Goal: Transaction & Acquisition: Book appointment/travel/reservation

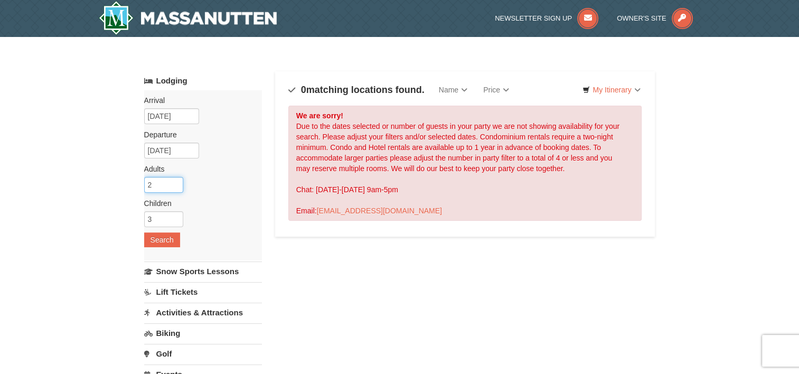
click at [158, 188] on input "2" at bounding box center [163, 185] width 39 height 16
type input "3"
click at [172, 180] on input "3" at bounding box center [163, 185] width 39 height 16
drag, startPoint x: 161, startPoint y: 213, endPoint x: 129, endPoint y: 217, distance: 32.5
click at [129, 217] on div "× Categories Map List Filter My Itinerary Questions? 1-540-289-9441 Lodging Arr…" at bounding box center [399, 337] width 799 height 601
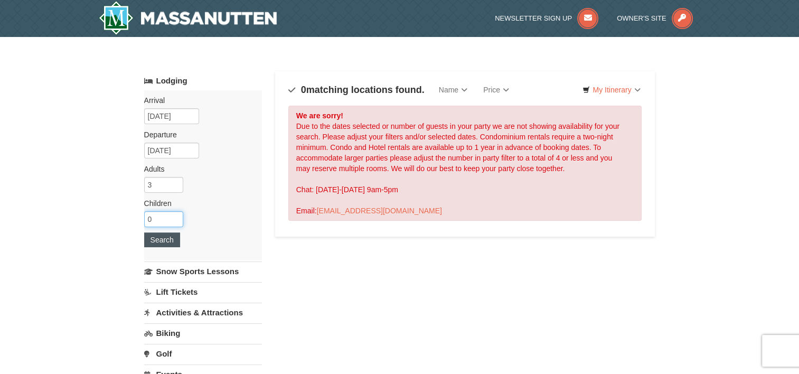
type input "0"
click at [160, 237] on button "Search" at bounding box center [162, 239] width 36 height 15
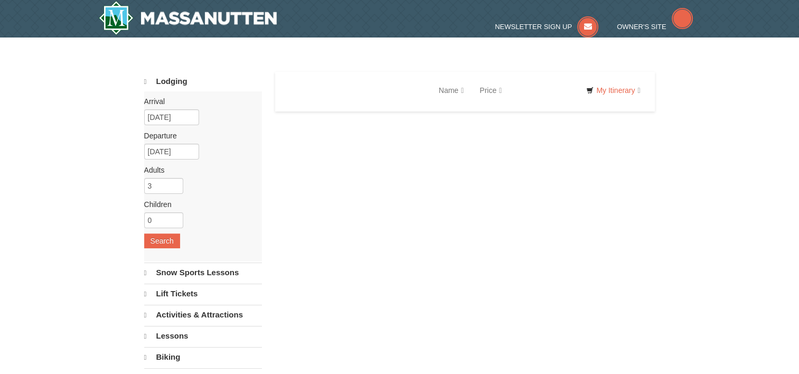
select select "9"
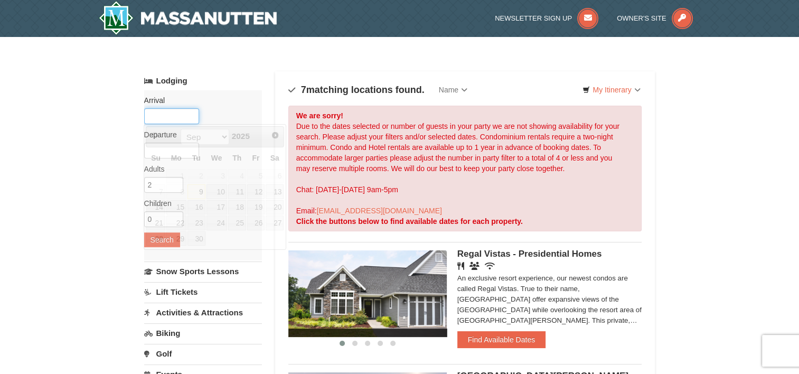
click at [187, 110] on input "text" at bounding box center [171, 116] width 55 height 16
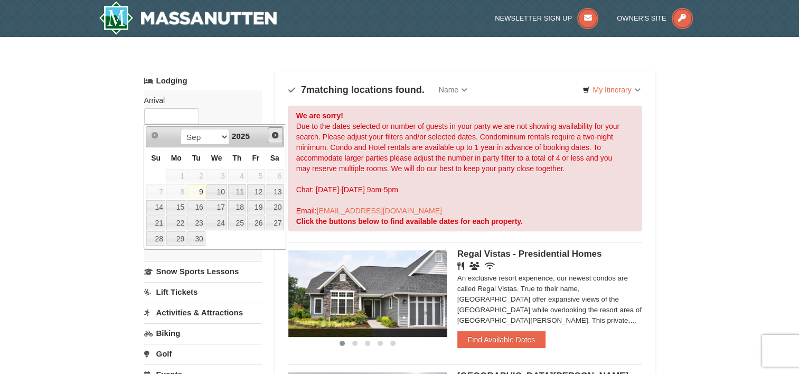
click at [276, 136] on span "Next" at bounding box center [275, 135] width 8 height 8
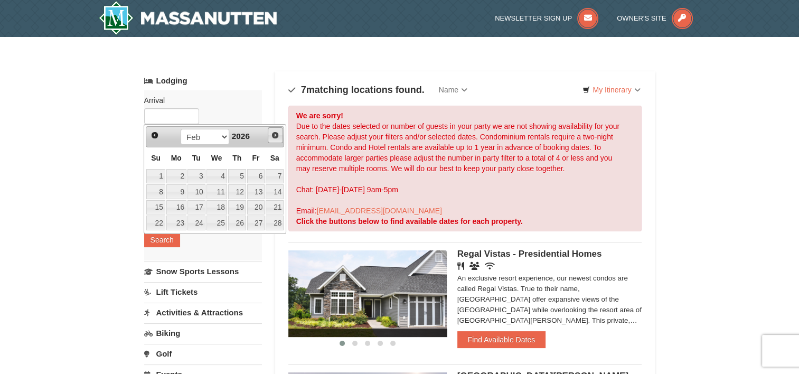
click at [276, 136] on span "Next" at bounding box center [275, 135] width 8 height 8
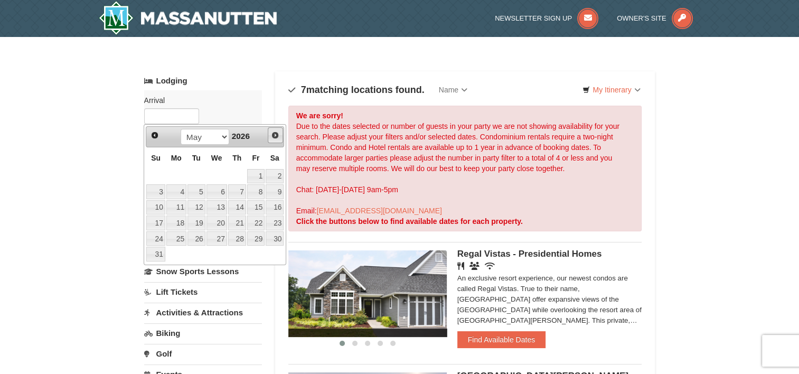
click at [276, 136] on span "Next" at bounding box center [275, 135] width 8 height 8
click at [274, 188] on link "8" at bounding box center [275, 191] width 18 height 15
type input "[DATE]"
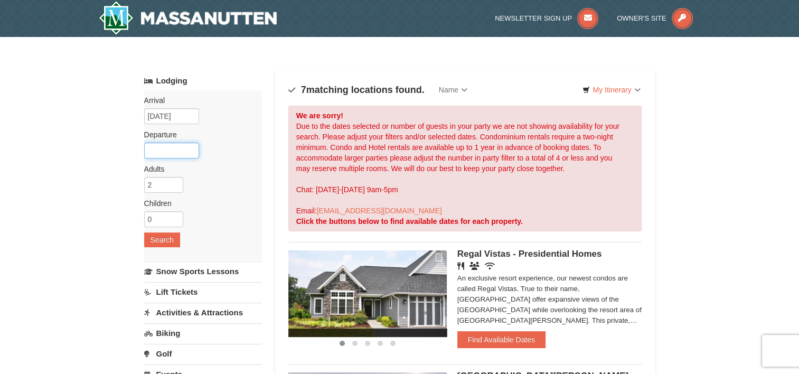
click at [178, 154] on input "text" at bounding box center [171, 151] width 55 height 16
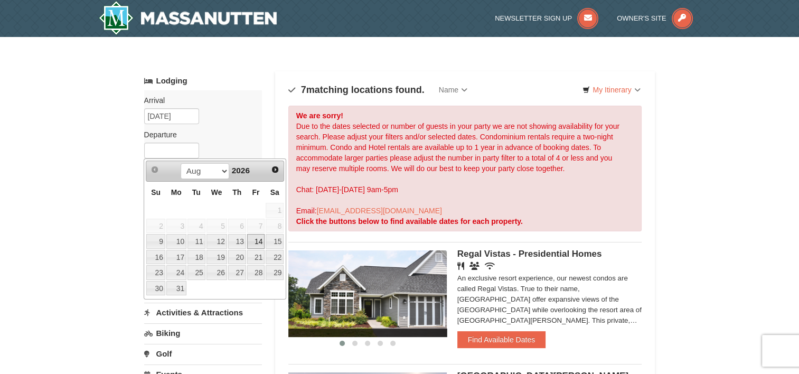
click at [249, 240] on link "14" at bounding box center [256, 241] width 18 height 15
type input "[DATE]"
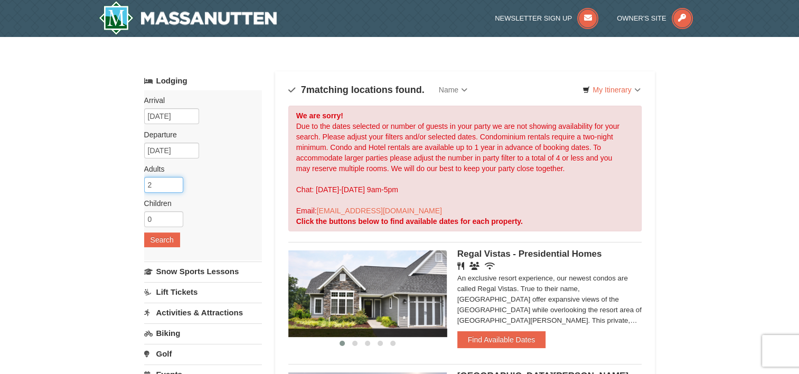
click at [163, 179] on input "2" at bounding box center [163, 185] width 39 height 16
type input "3"
click at [173, 182] on input "3" at bounding box center [163, 185] width 39 height 16
click at [153, 235] on button "Search" at bounding box center [162, 239] width 36 height 15
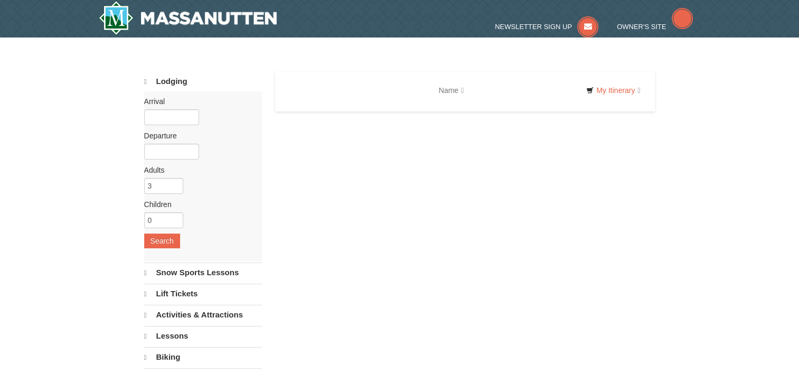
select select "9"
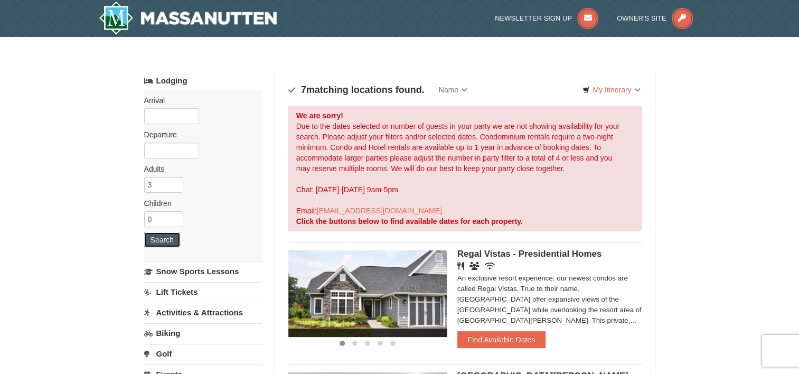
click at [153, 235] on button "Search" at bounding box center [162, 239] width 36 height 15
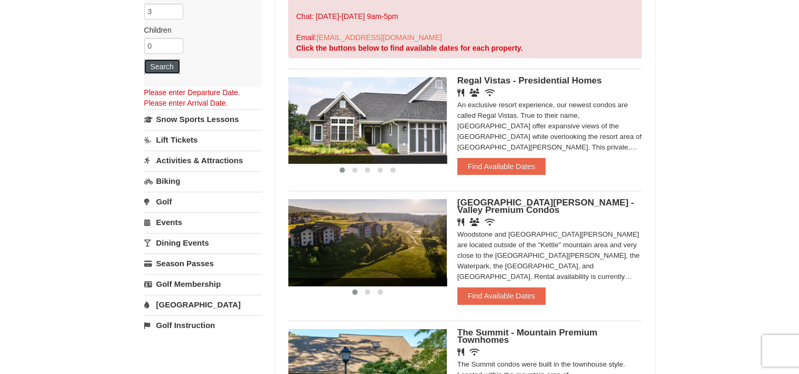
scroll to position [162, 0]
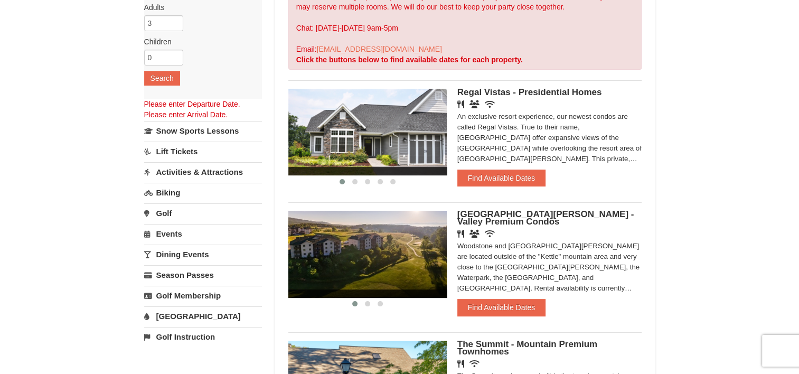
click at [438, 145] on img at bounding box center [367, 132] width 158 height 87
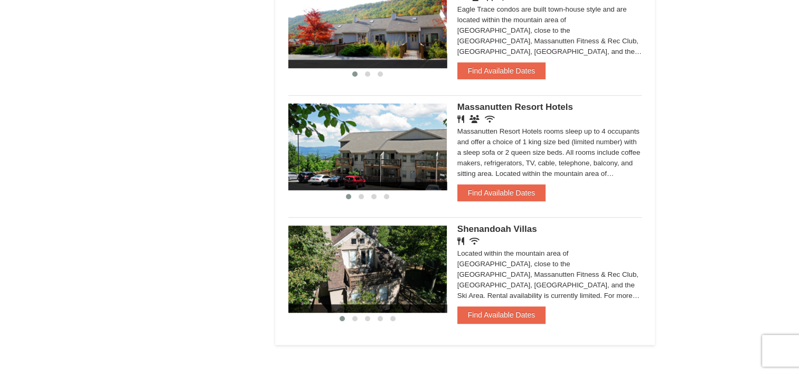
scroll to position [778, 0]
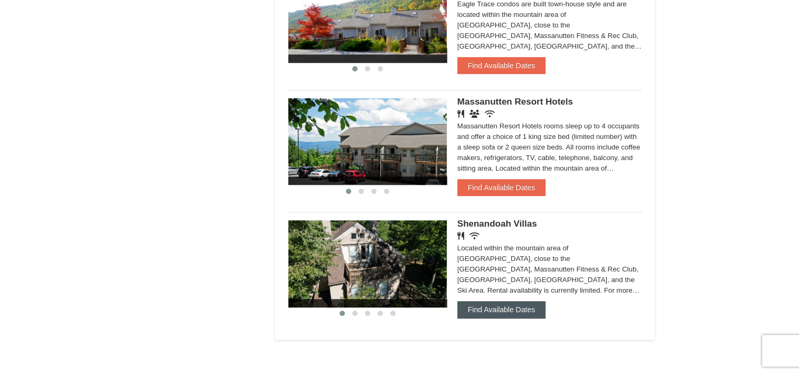
click at [501, 304] on button "Find Available Dates" at bounding box center [501, 309] width 88 height 17
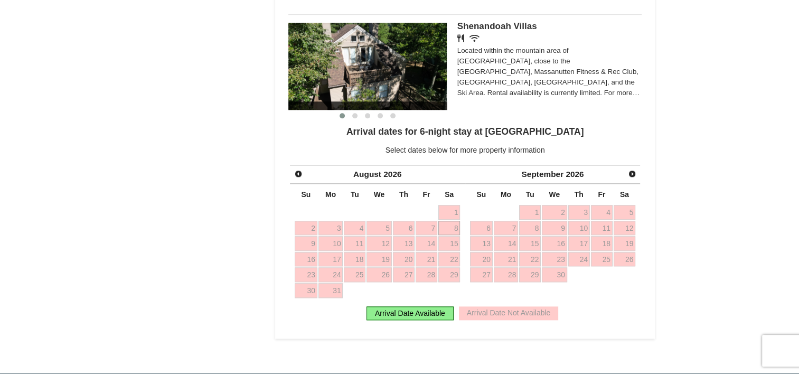
scroll to position [979, 0]
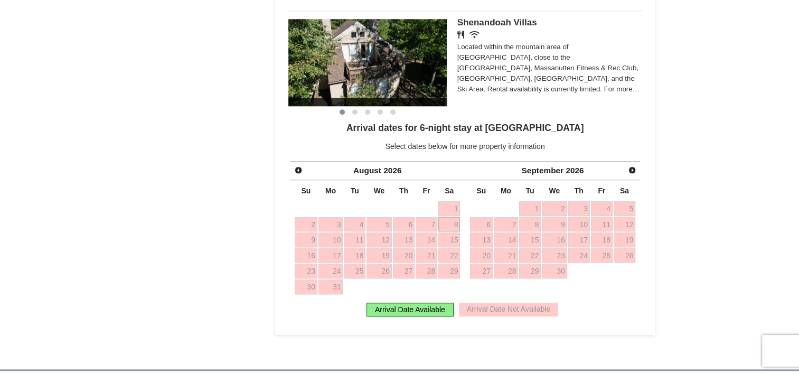
click at [405, 308] on div "Arrival Date Available" at bounding box center [409, 309] width 87 height 14
click at [392, 309] on div "Arrival Date Available" at bounding box center [409, 309] width 87 height 14
click at [454, 224] on link "8" at bounding box center [449, 224] width 22 height 15
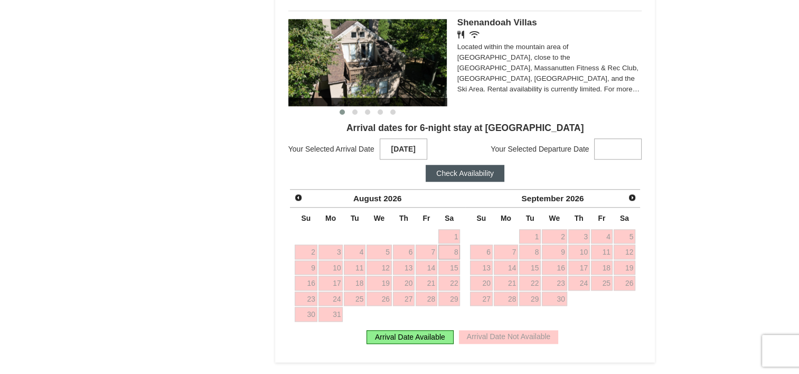
click at [600, 149] on strong at bounding box center [618, 148] width 48 height 21
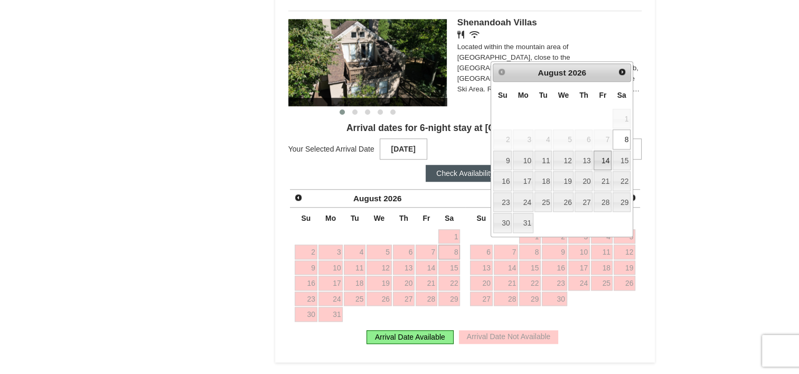
click at [600, 158] on link "14" at bounding box center [602, 160] width 18 height 20
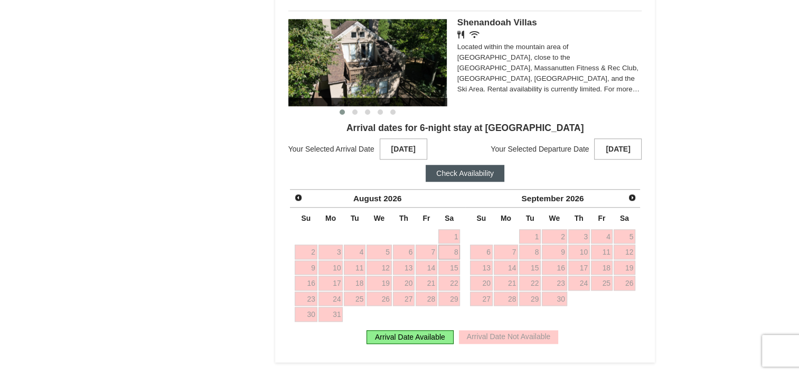
click at [476, 177] on button "Check Availability" at bounding box center [464, 173] width 79 height 17
